Goal: Information Seeking & Learning: Learn about a topic

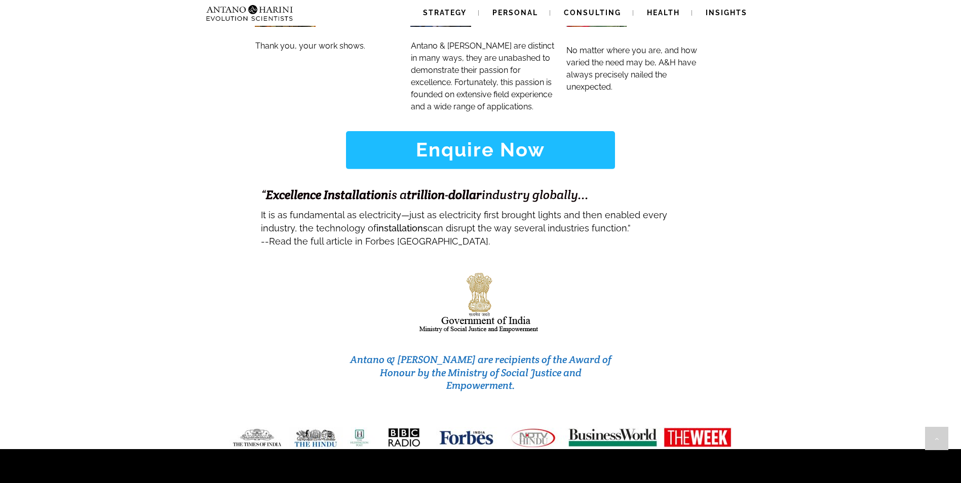
scroll to position [4241, 0]
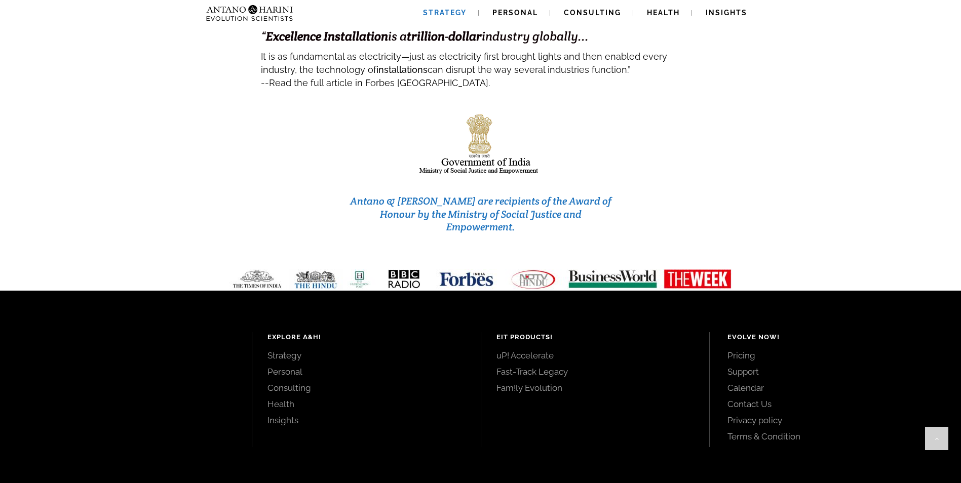
click at [449, 17] on link "Strategy" at bounding box center [445, 13] width 68 height 26
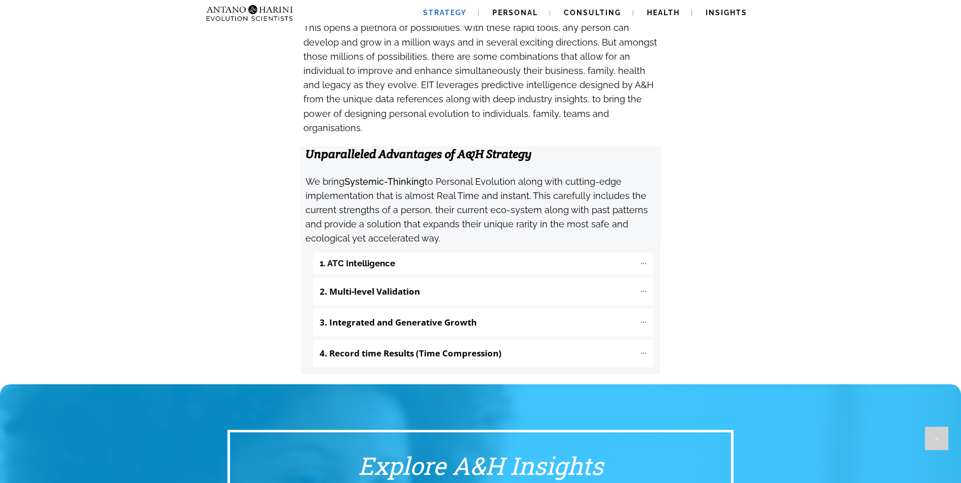
scroll to position [962, 0]
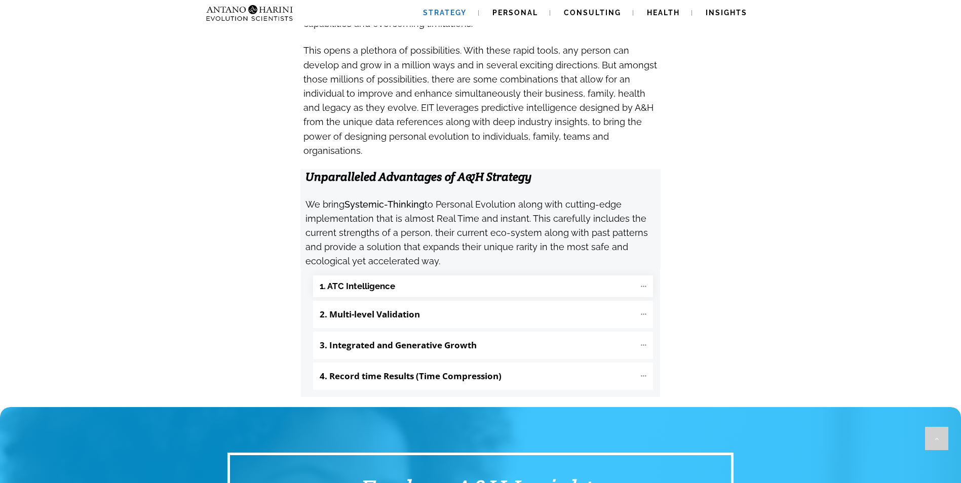
click at [563, 276] on "1. ATC Intelligence" at bounding box center [483, 287] width 340 height 22
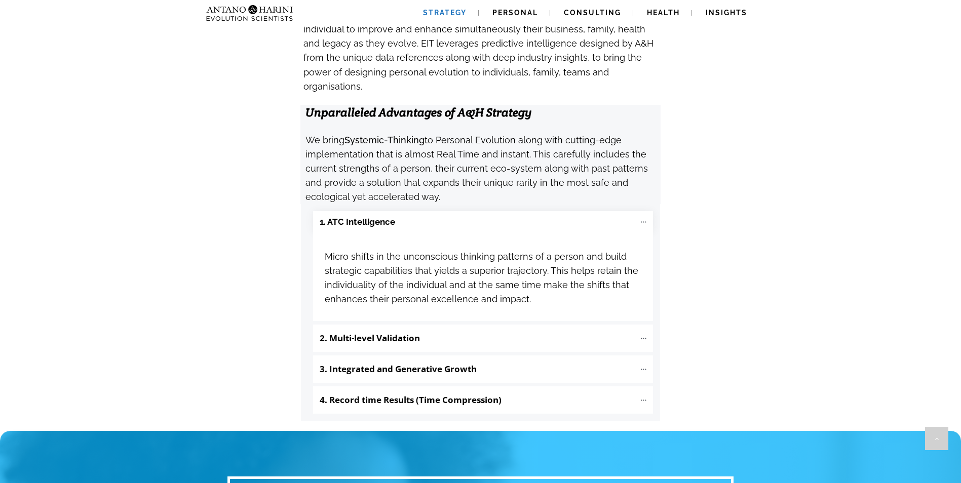
scroll to position [1114, 0]
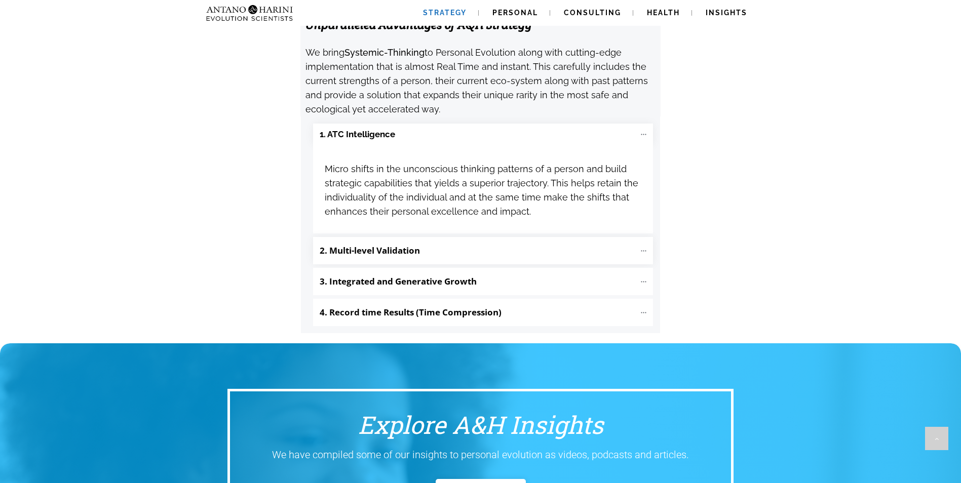
click at [392, 245] on b "2. Multi-level Validation" at bounding box center [370, 251] width 100 height 12
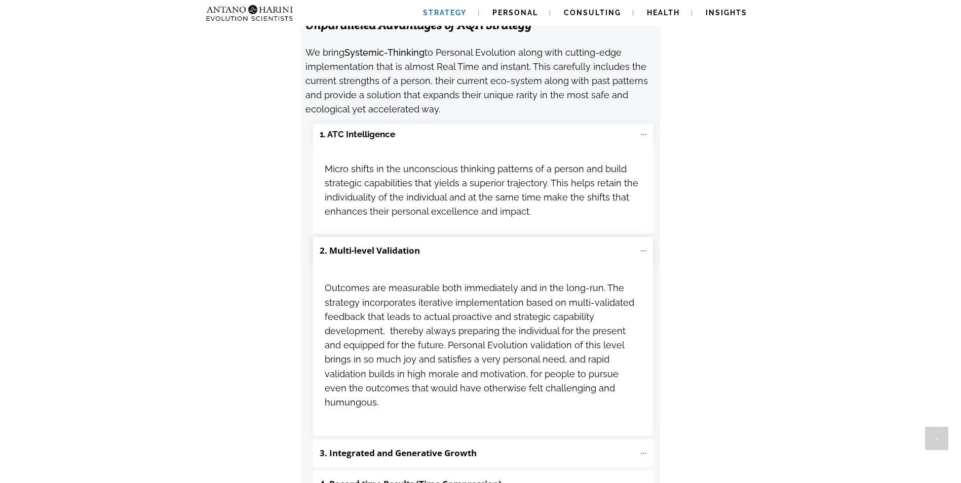
click at [392, 245] on b "2. Multi-level Validation" at bounding box center [370, 251] width 100 height 12
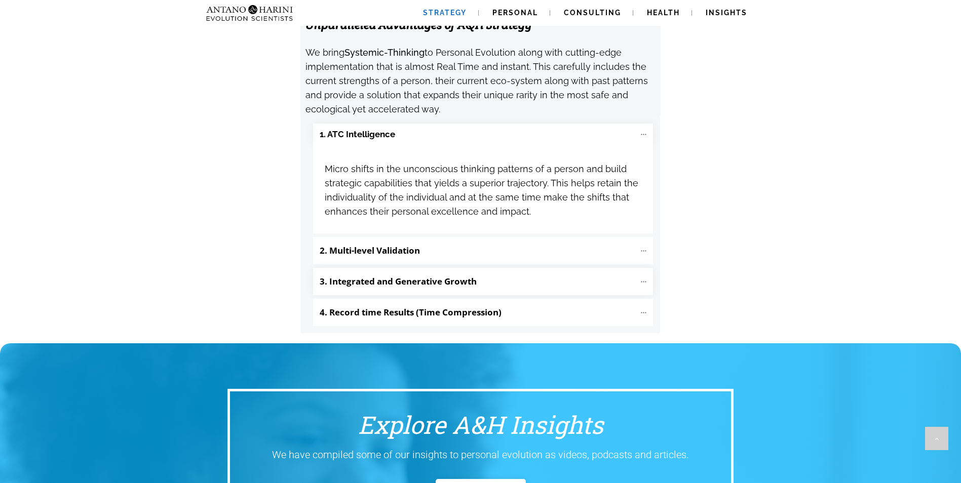
click at [408, 268] on "3. Integrated and Generative Growth" at bounding box center [483, 281] width 340 height 27
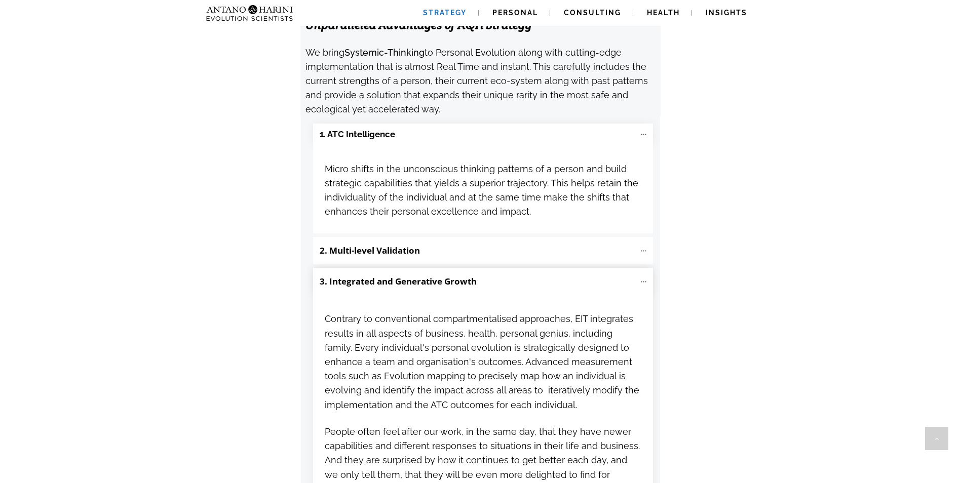
click at [408, 268] on "3. Integrated and Generative Growth" at bounding box center [483, 281] width 340 height 27
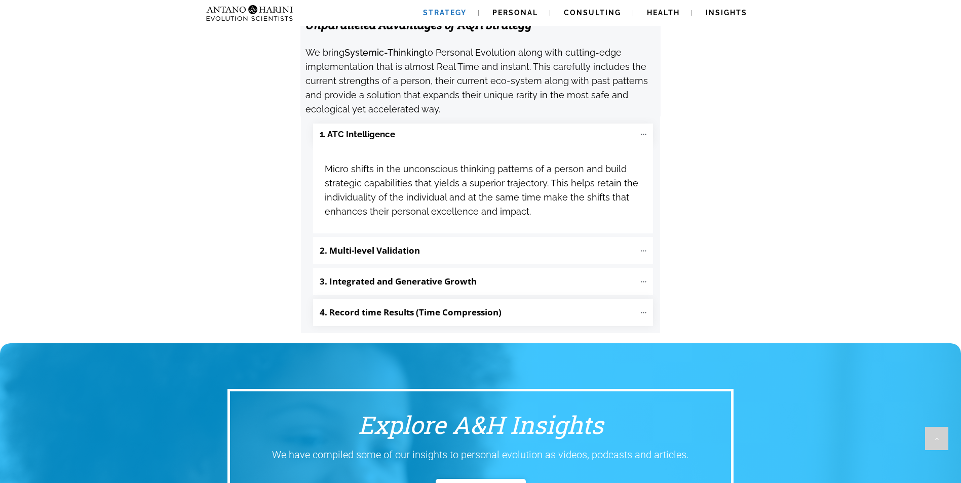
click at [466, 304] on p "4. Record time Results (Time Compression)" at bounding box center [478, 312] width 316 height 17
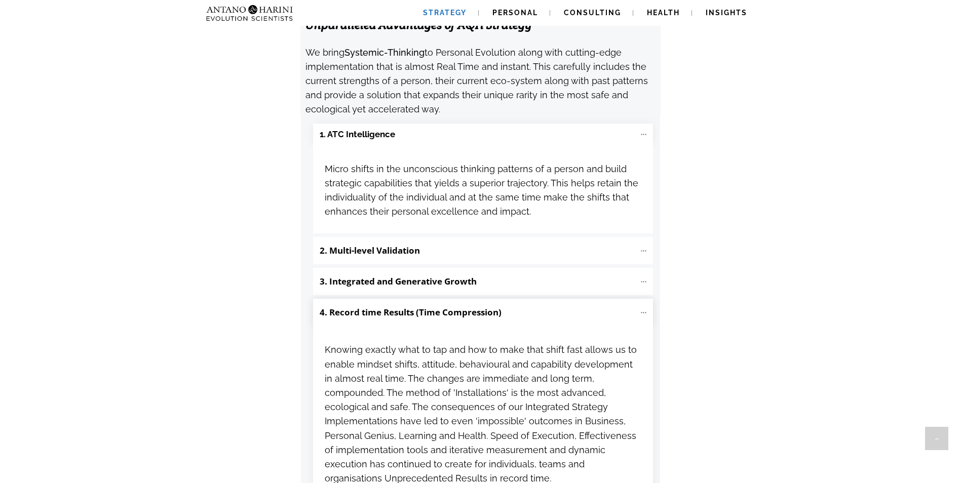
click at [466, 304] on p "4. Record time Results (Time Compression)" at bounding box center [478, 312] width 316 height 17
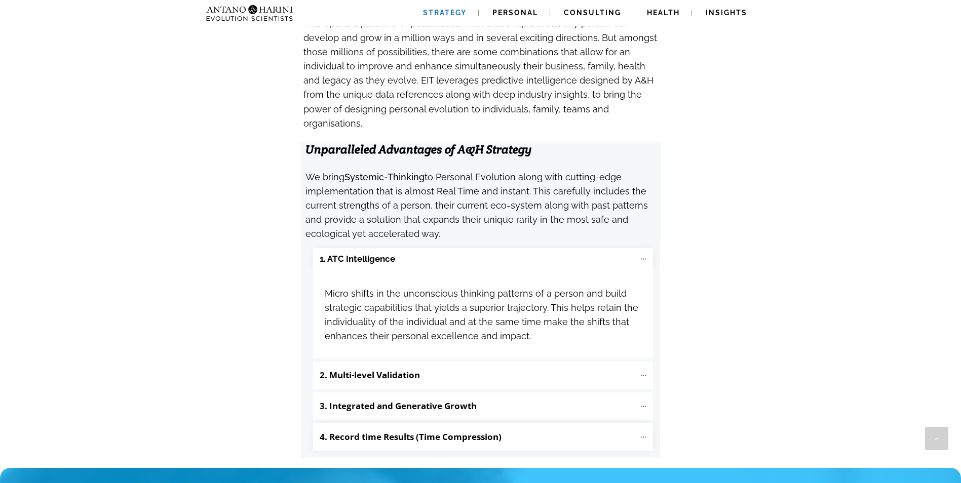
scroll to position [962, 0]
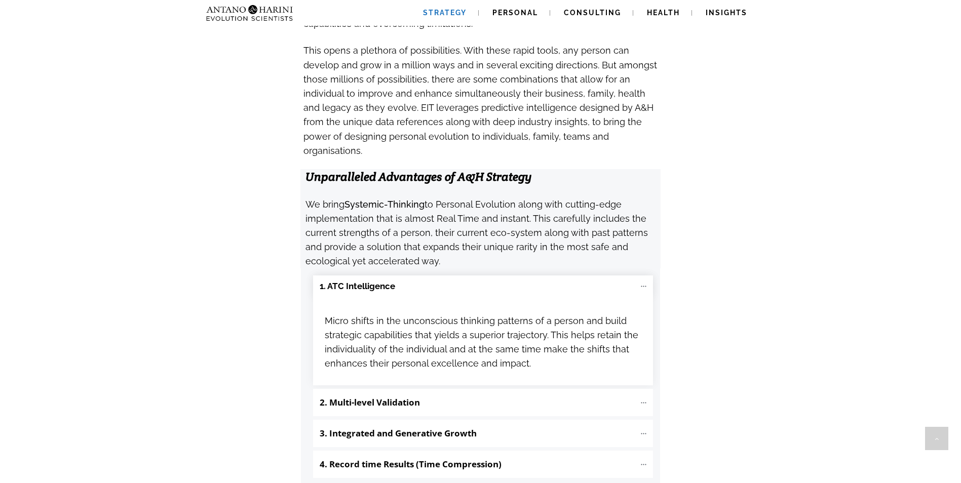
click at [418, 276] on "1. ATC Intelligence" at bounding box center [483, 287] width 340 height 22
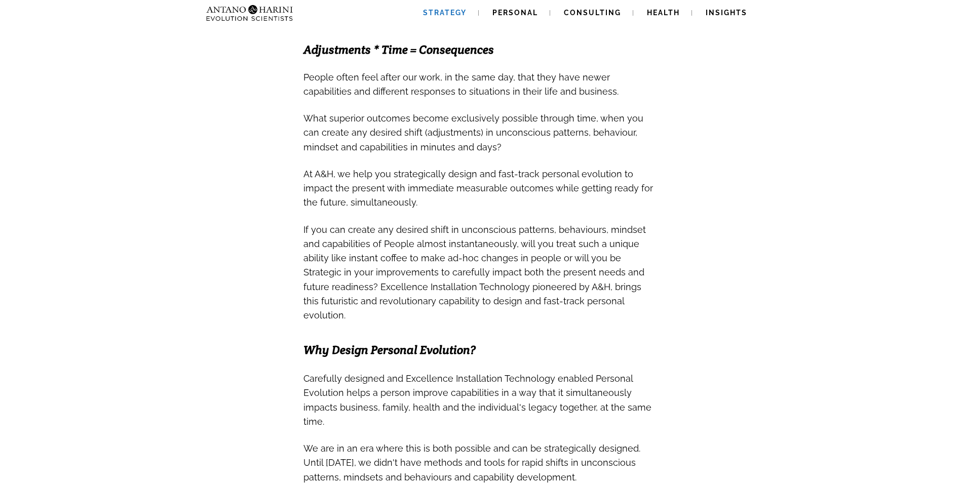
scroll to position [0, 0]
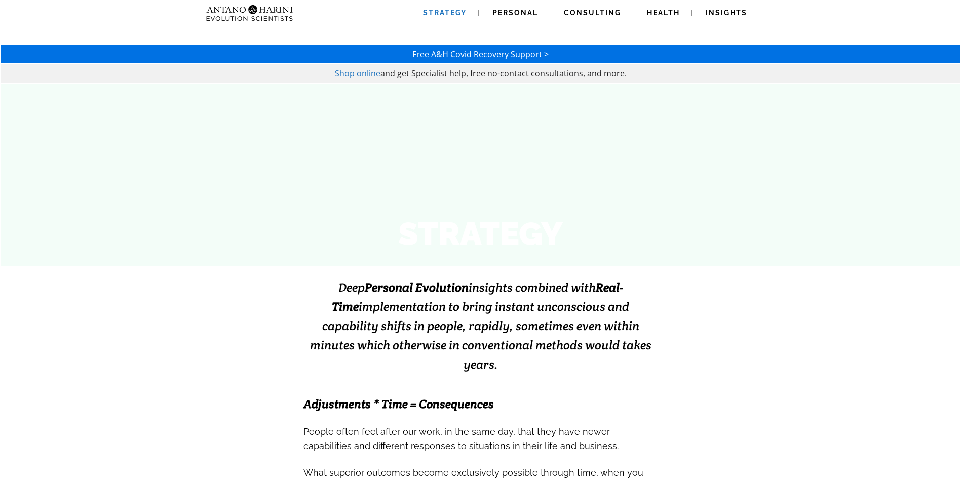
click at [222, 13] on img at bounding box center [229, 13] width 55 height 26
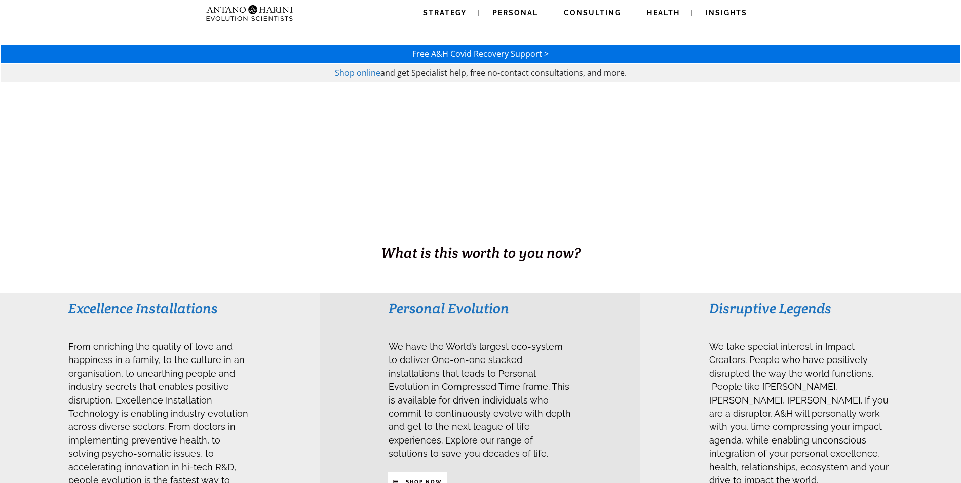
click at [876, 338] on span "We take special interest in Impact Creators. People who have positively disrupt…" at bounding box center [798, 412] width 179 height 152
